Goal: Find specific page/section: Find specific page/section

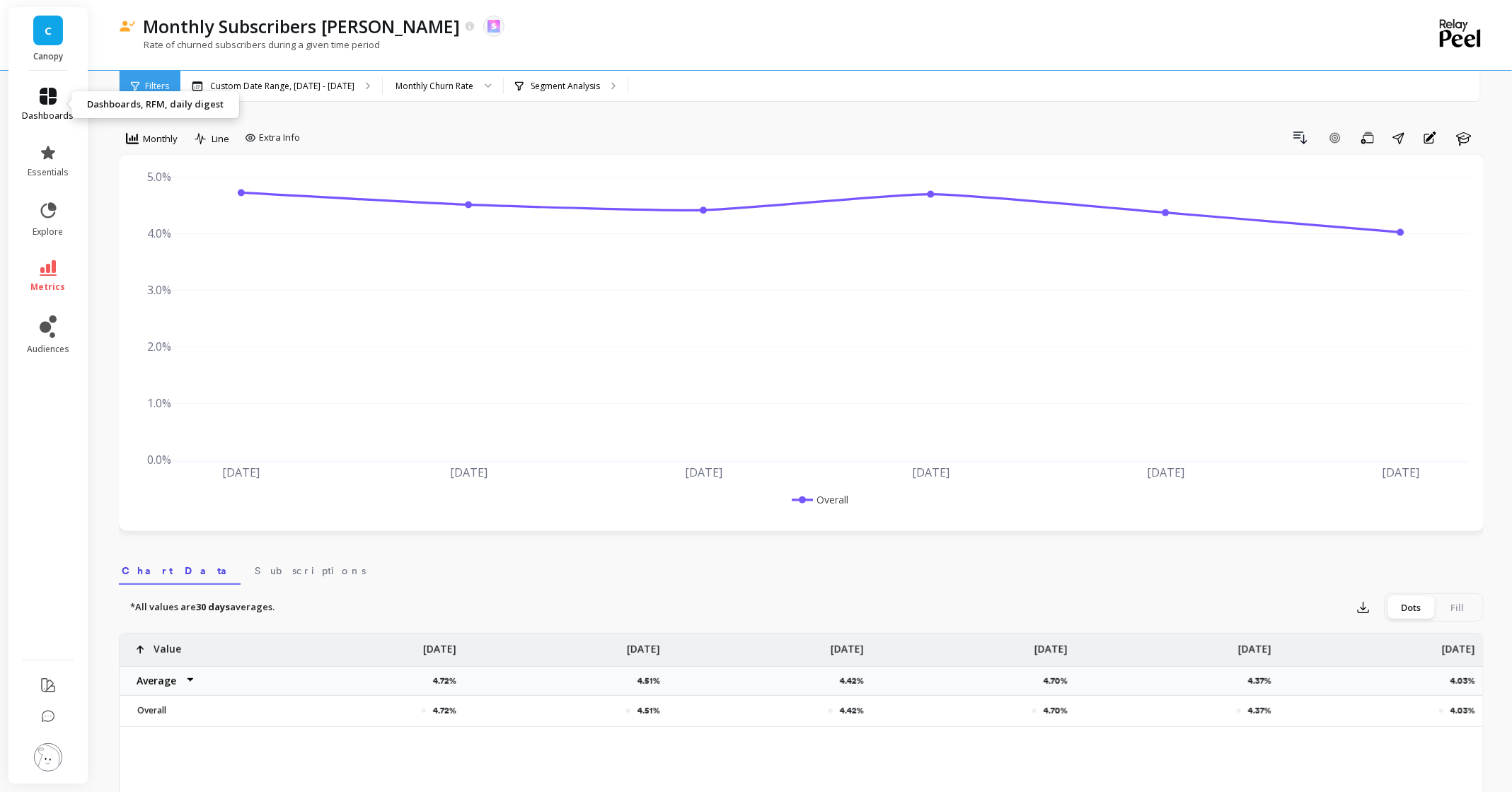
click at [40, 100] on icon at bounding box center [48, 96] width 17 height 17
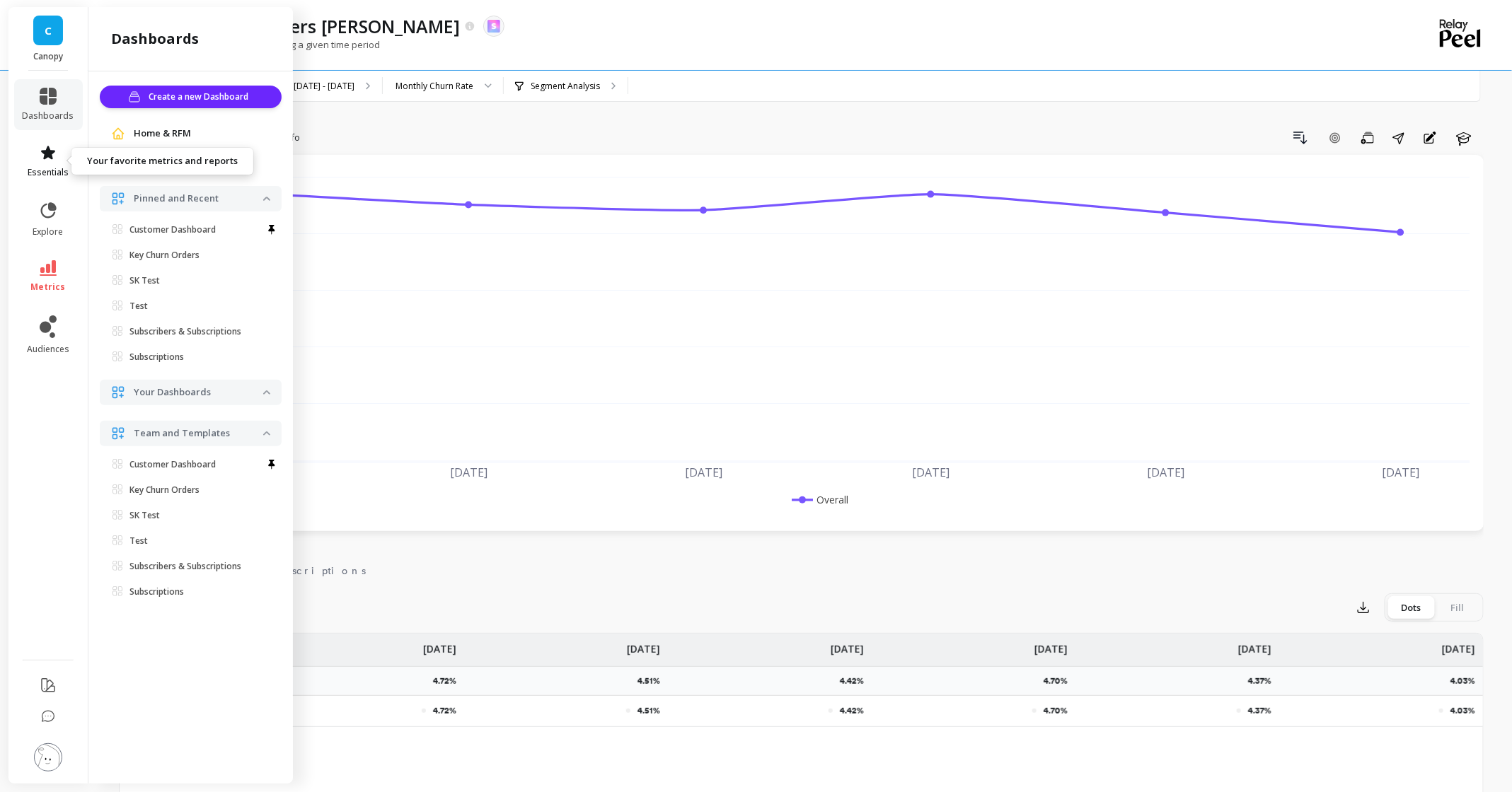
click at [53, 169] on span "essentials" at bounding box center [48, 172] width 41 height 11
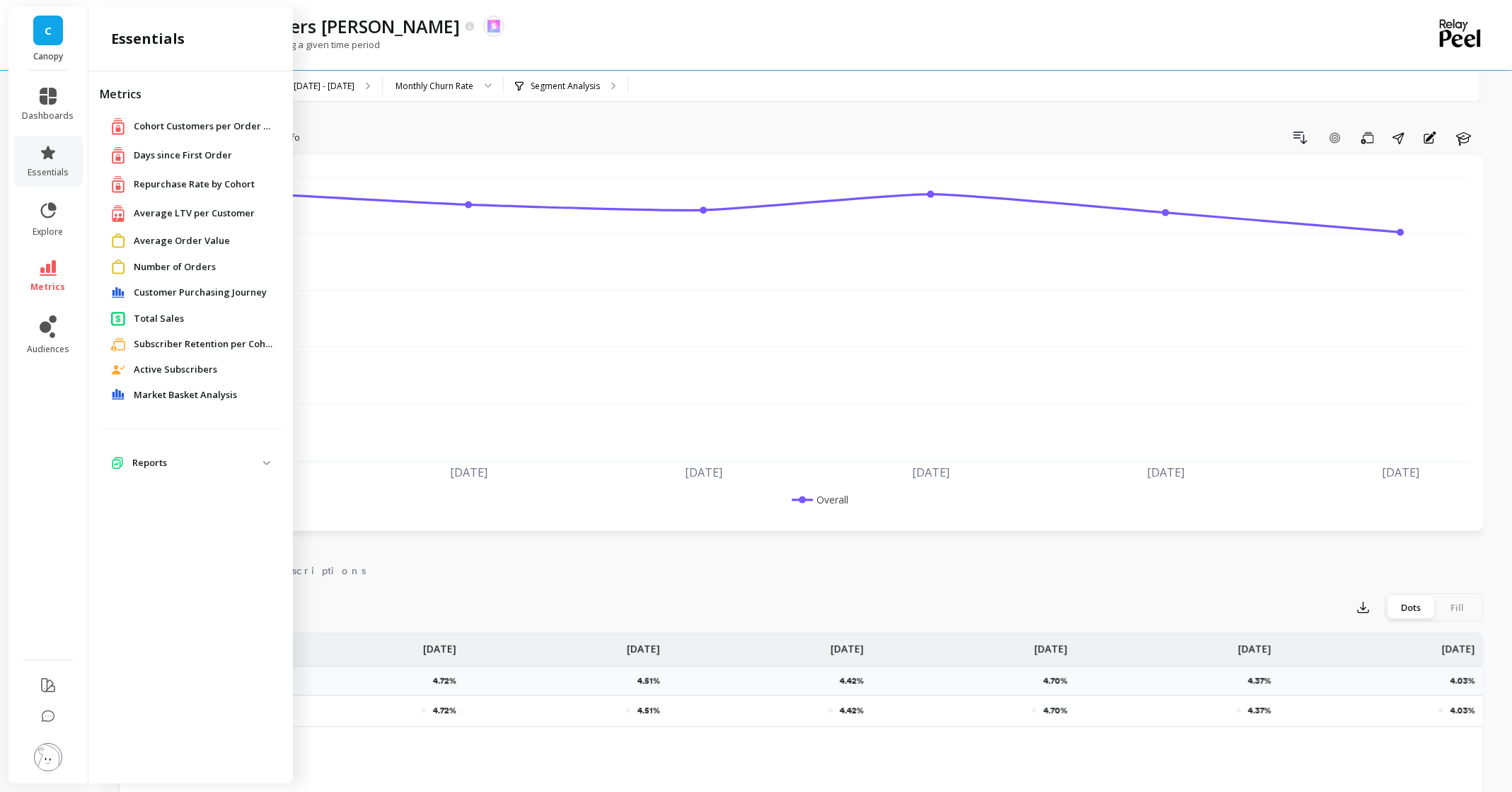
click at [177, 212] on span "Average LTV per Customer" at bounding box center [194, 214] width 121 height 14
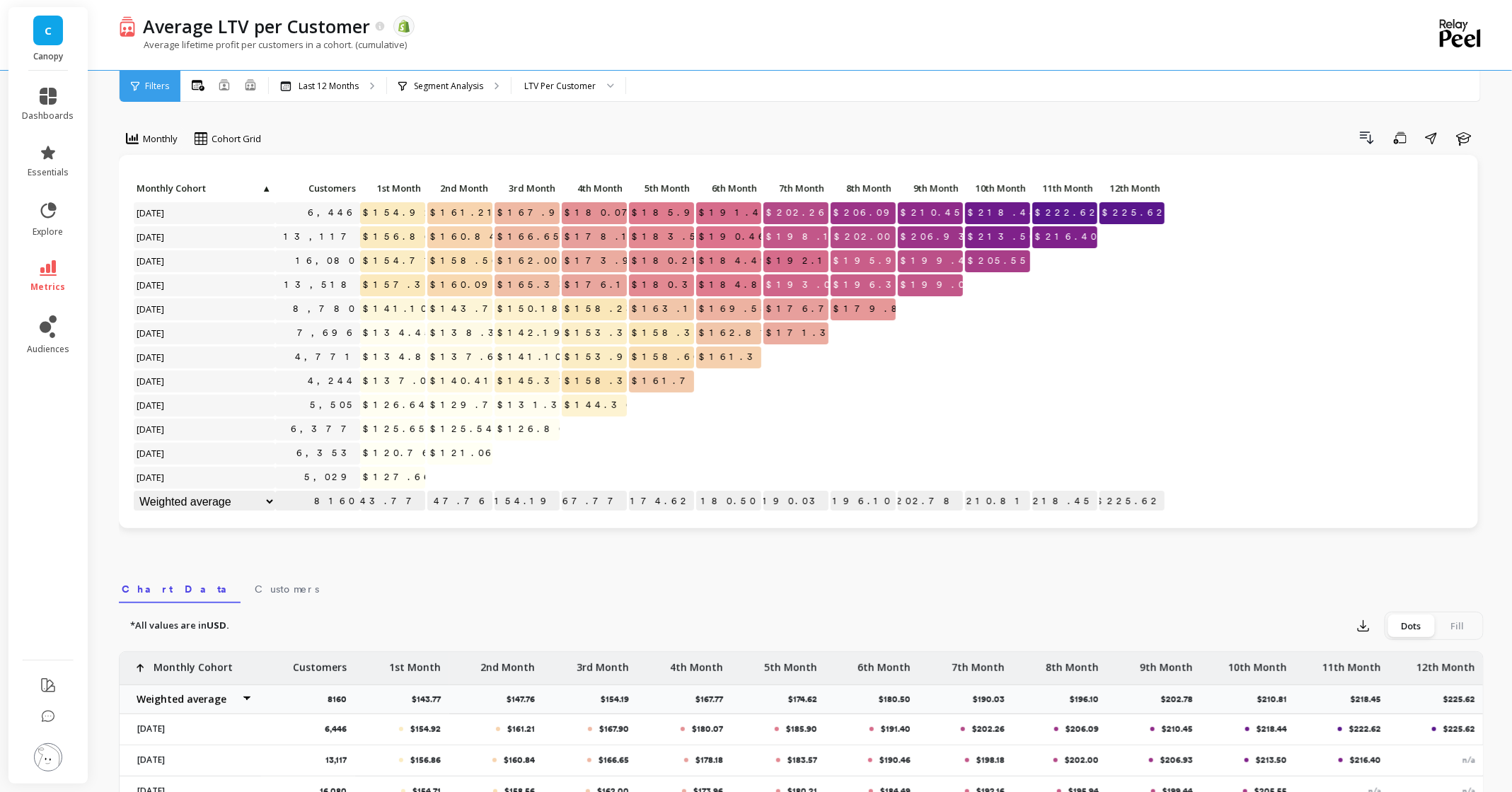
click at [561, 127] on div "Drill Down Save Share Learn" at bounding box center [877, 138] width 1213 height 23
click at [44, 96] on icon at bounding box center [48, 96] width 17 height 17
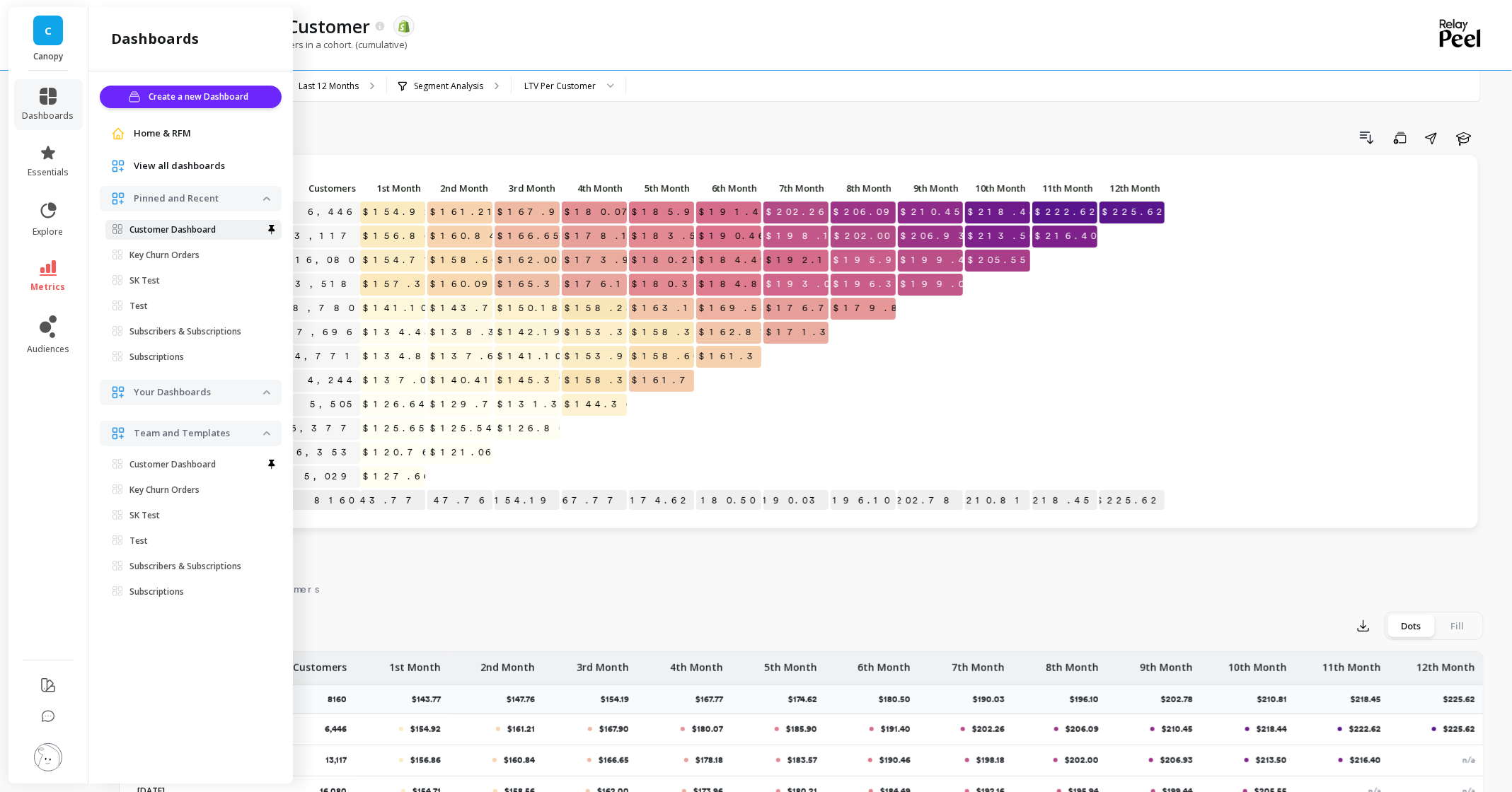
click at [169, 223] on link "Customer Dashboard" at bounding box center [193, 230] width 176 height 20
